Goal: Information Seeking & Learning: Compare options

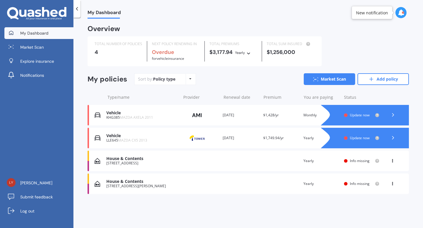
click at [301, 116] on div "Vehicle KHG385 MAZDA AXELA 2011 Provider Renewal date [DATE] Premium $1,428/yr …" at bounding box center [247, 115] width 321 height 21
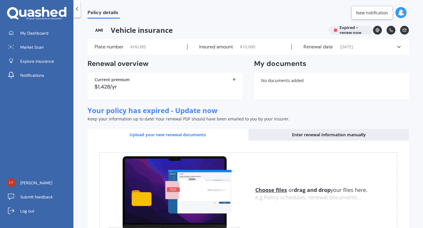
scroll to position [5, 0]
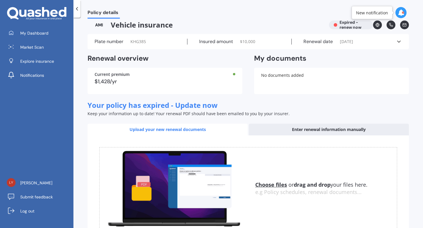
click at [75, 9] on icon at bounding box center [77, 9] width 6 height 6
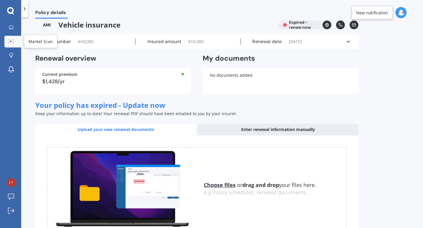
click at [11, 43] on div at bounding box center [11, 41] width 9 height 4
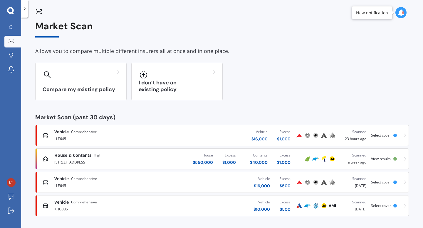
scroll to position [6, 0]
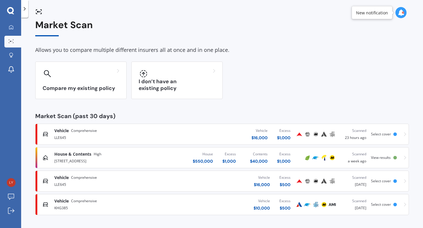
click at [143, 207] on div "KHG385" at bounding box center [111, 207] width 114 height 7
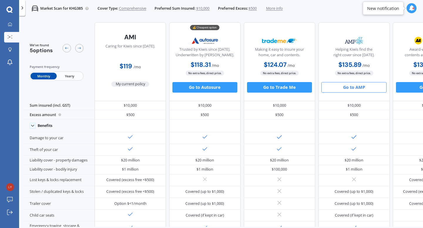
scroll to position [0, 48]
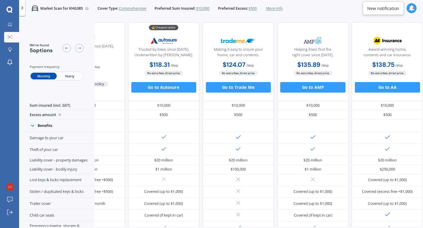
click at [76, 75] on span "Yearly" at bounding box center [70, 76] width 26 height 7
click at [234, 19] on div "We've found 5 options Payment frequency Monthly Yearly Caring for Kiwis since […" at bounding box center [202, 222] width 440 height 409
click at [121, 13] on div "Market Scan for KHG385 Cover Type: Comprehensive Preferred Sum Insured: $10,000…" at bounding box center [153, 8] width 257 height 17
click at [112, 18] on div "Market Scan for KHG385 Cover Type: Comprehensive Preferred Sum Insured: $10,000…" at bounding box center [220, 131] width 403 height 228
click at [0, 138] on div "My Dashboard Market Scan Explore insurance Notifications [PERSON_NAME] Submit f…" at bounding box center [9, 123] width 19 height 209
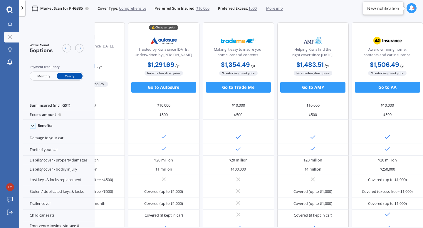
click at [17, 135] on div "My Dashboard Market Scan Explore insurance Notifications [PERSON_NAME] Submit f…" at bounding box center [9, 123] width 19 height 209
click at [13, 41] on link "Market Scan" at bounding box center [11, 37] width 15 height 11
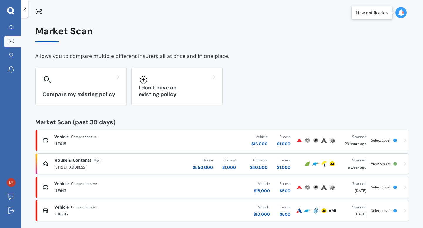
click at [107, 211] on div "KHG385" at bounding box center [111, 213] width 114 height 7
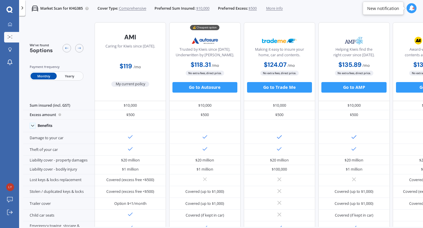
click at [67, 77] on span "Yearly" at bounding box center [70, 76] width 26 height 7
